Goal: Navigation & Orientation: Find specific page/section

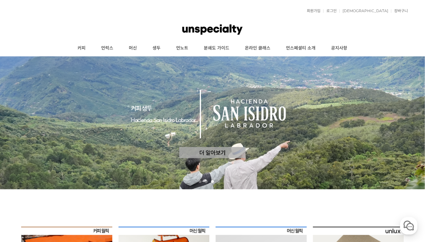
click at [198, 180] on div "1" at bounding box center [200, 181] width 6 height 3
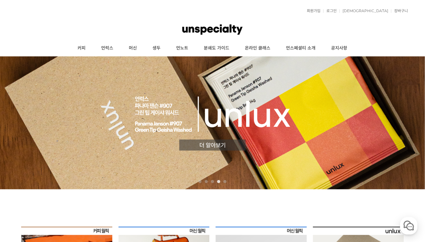
click at [199, 180] on div "1" at bounding box center [200, 181] width 6 height 3
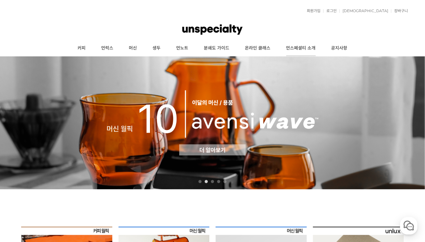
click at [301, 50] on link "언스페셜티 소개" at bounding box center [301, 48] width 45 height 16
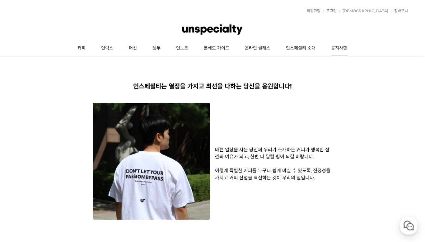
click at [333, 46] on link "공지사항" at bounding box center [340, 48] width 32 height 16
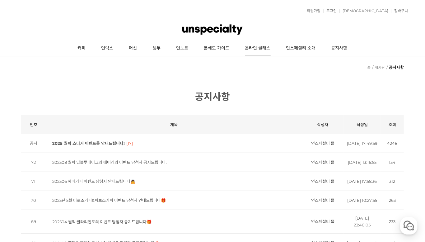
click at [275, 49] on link "온라인 클래스" at bounding box center [258, 48] width 41 height 16
click at [78, 45] on link "커피" at bounding box center [82, 48] width 24 height 16
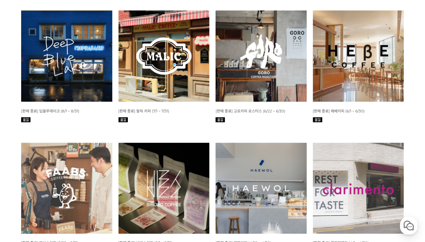
scroll to position [391, 0]
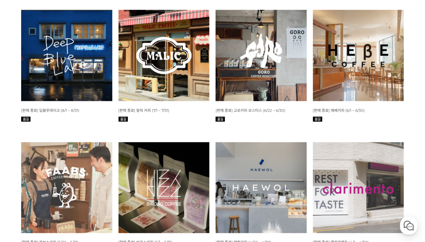
click at [287, 57] on img at bounding box center [261, 55] width 91 height 91
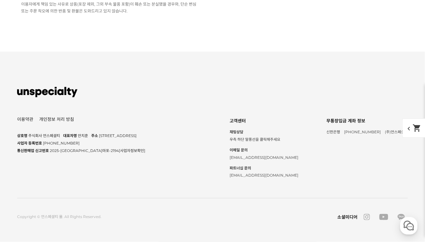
scroll to position [7050, 0]
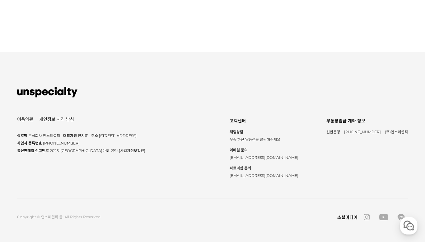
scroll to position [2570, 0]
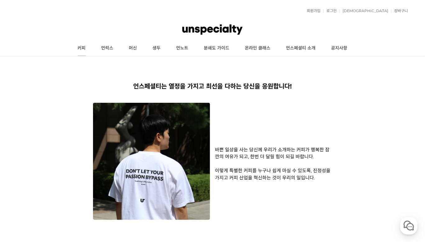
click at [79, 48] on link "커피" at bounding box center [82, 48] width 24 height 16
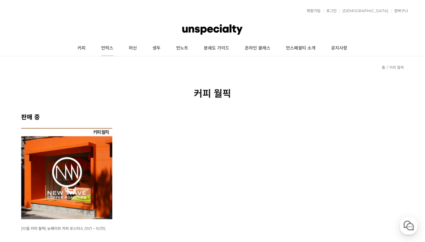
click at [104, 49] on link "언럭스" at bounding box center [108, 48] width 28 height 16
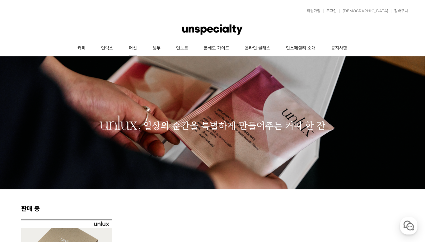
click at [131, 49] on link "머신" at bounding box center [133, 48] width 24 height 16
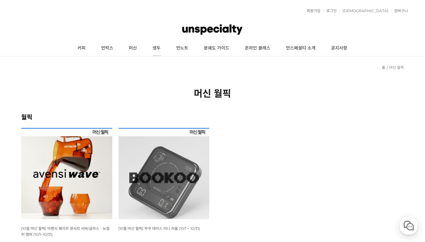
click at [154, 49] on link "생두" at bounding box center [157, 48] width 24 height 16
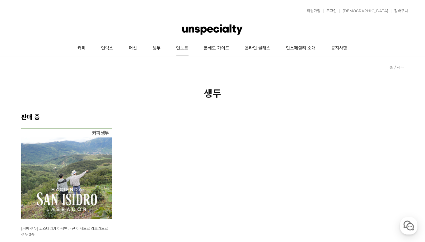
click at [182, 48] on link "언노트" at bounding box center [183, 48] width 28 height 16
click at [181, 44] on link "언노트" at bounding box center [183, 48] width 28 height 16
click at [215, 50] on link "분쇄도 가이드" at bounding box center [216, 48] width 41 height 16
